Goal: Check status: Check status

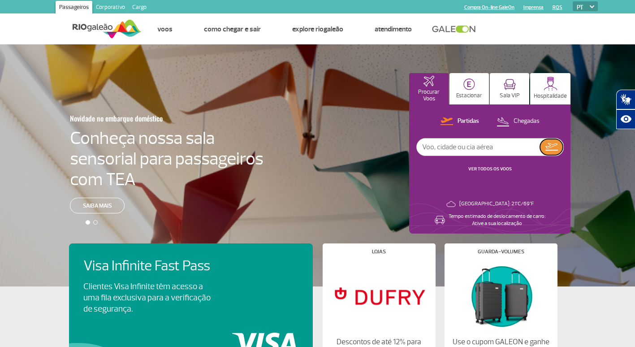
click at [552, 147] on img at bounding box center [551, 147] width 13 height 8
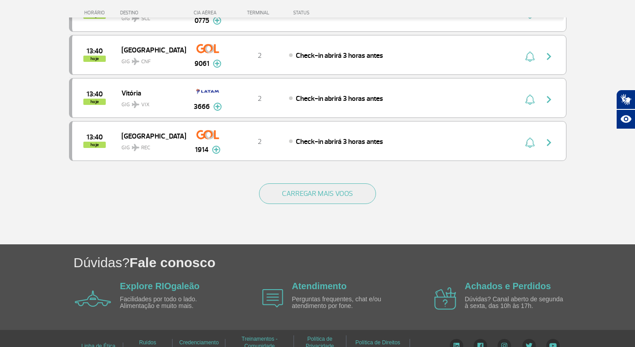
scroll to position [867, 0]
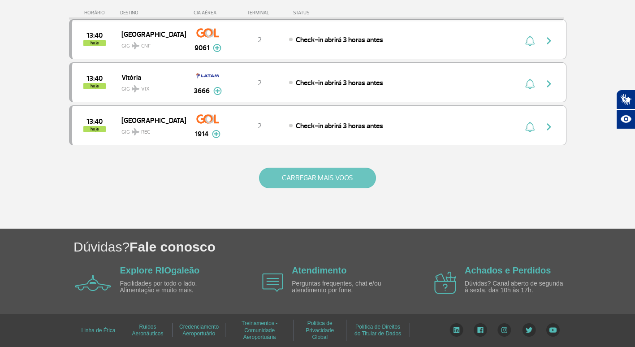
click at [315, 182] on button "CARREGAR MAIS VOOS" at bounding box center [317, 178] width 117 height 21
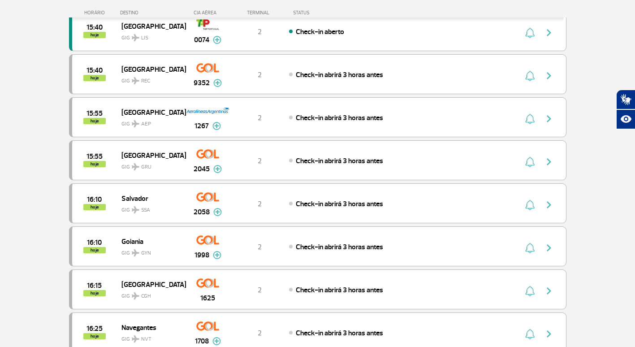
scroll to position [1584, 0]
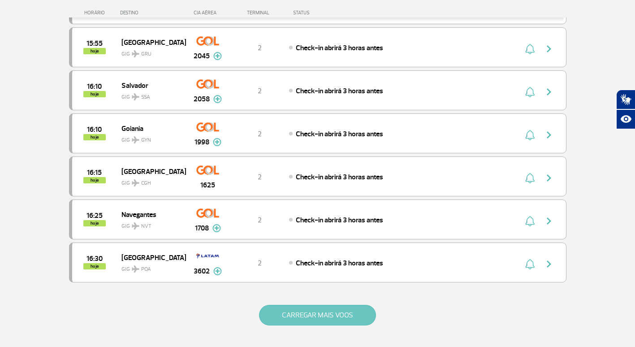
click at [316, 312] on button "CARREGAR MAIS VOOS" at bounding box center [317, 315] width 117 height 21
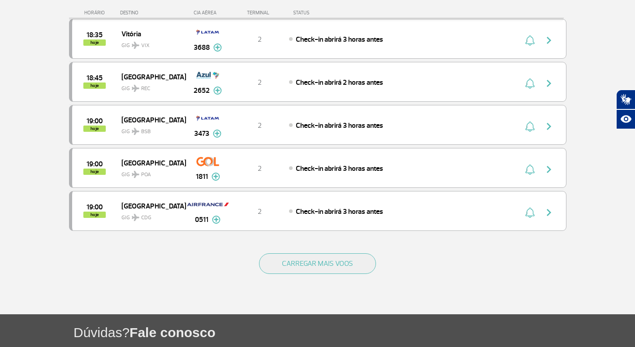
scroll to position [2481, 0]
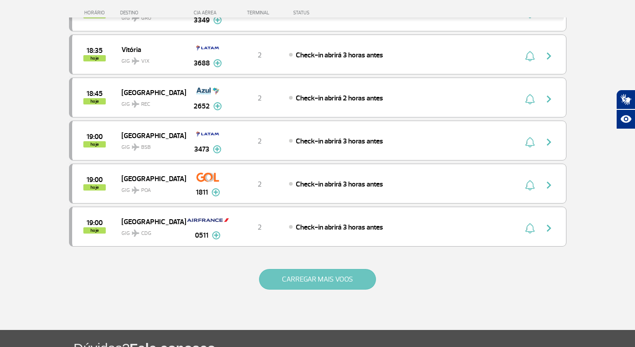
click at [325, 284] on button "CARREGAR MAIS VOOS" at bounding box center [317, 279] width 117 height 21
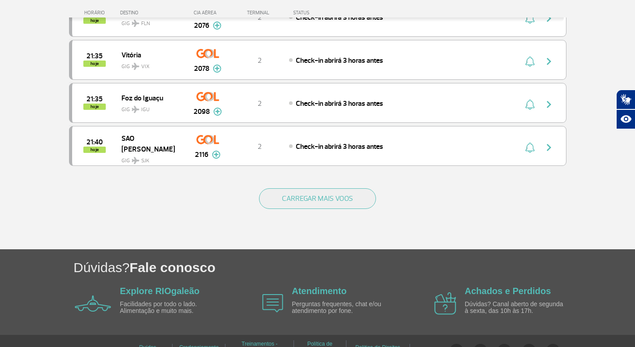
scroll to position [3442, 0]
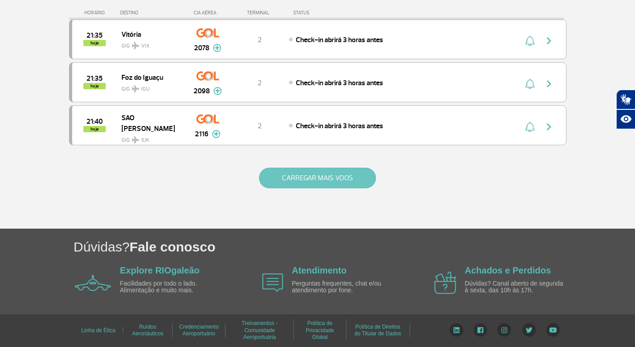
click at [332, 176] on button "CARREGAR MAIS VOOS" at bounding box center [317, 178] width 117 height 21
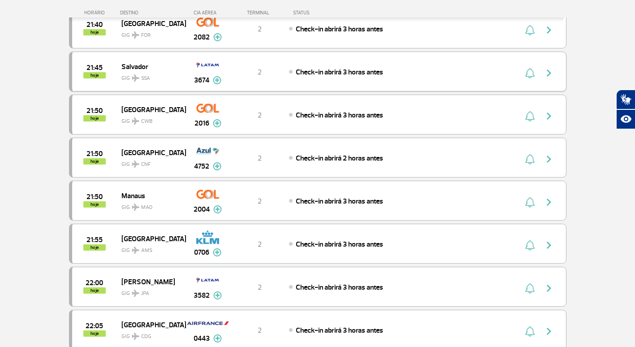
scroll to position [3667, 0]
